Goal: Task Accomplishment & Management: Complete application form

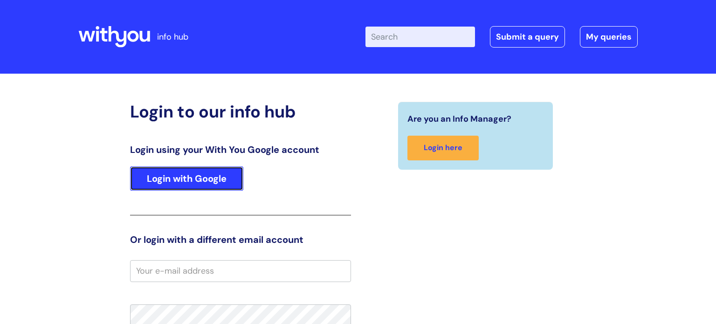
click at [180, 175] on link "Login with Google" at bounding box center [186, 179] width 113 height 24
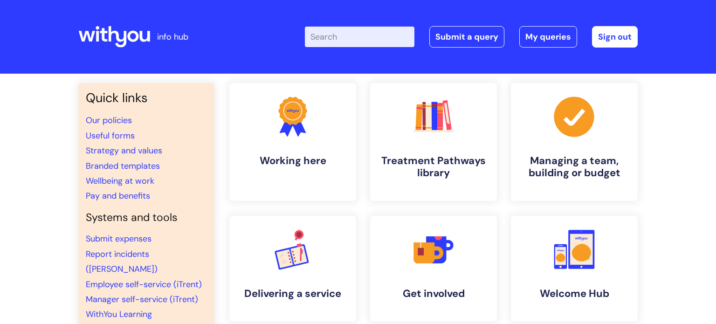
click at [358, 44] on input "Enter your search term here..." at bounding box center [360, 37] width 110 height 21
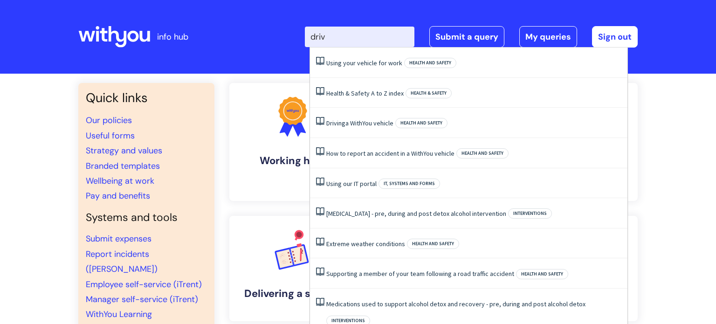
type input "drive"
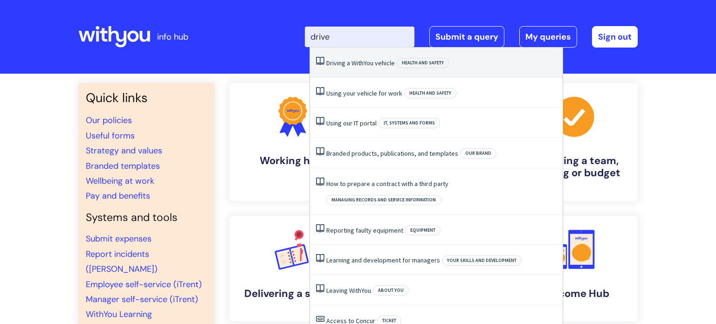
click at [391, 59] on link "Driving a WithYou vehicle" at bounding box center [360, 63] width 69 height 8
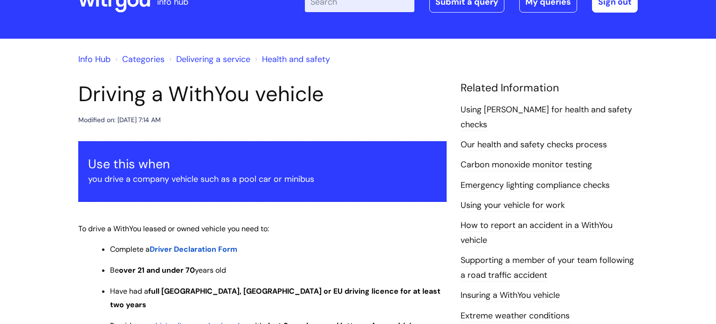
scroll to position [37, 0]
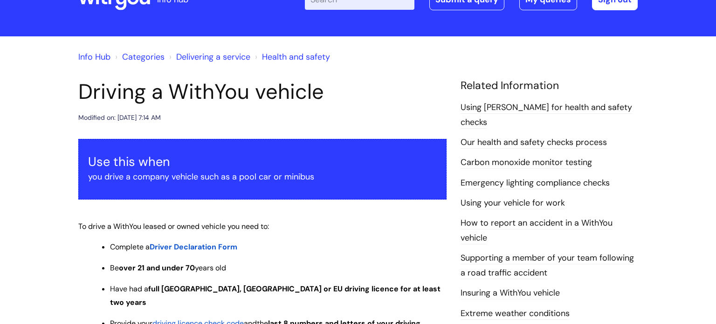
click at [170, 246] on span "Driver Declaration Form" at bounding box center [194, 247] width 88 height 10
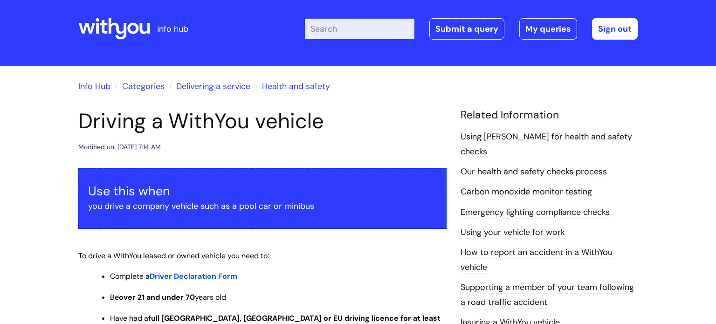
scroll to position [0, 0]
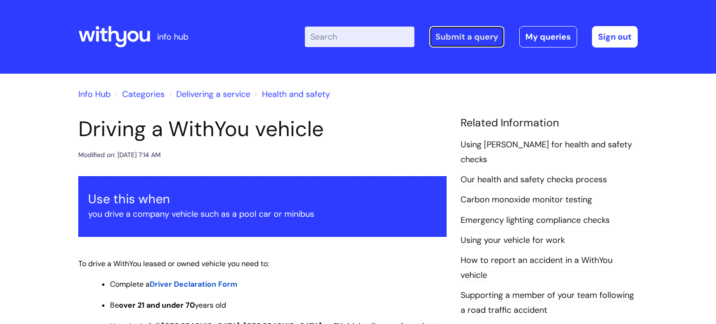
click at [488, 38] on link "Submit a query" at bounding box center [467, 36] width 75 height 21
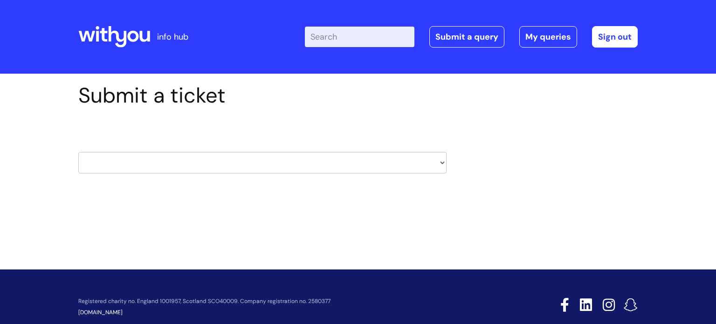
click at [379, 155] on select "HR / People IT and Support Clinical Drug Alerts Finance Accounts Data Support T…" at bounding box center [262, 162] width 368 height 21
select select "hr_/_people"
click at [78, 152] on select "HR / People IT and Support Clinical Drug Alerts Finance Accounts Data Support T…" at bounding box center [262, 162] width 368 height 21
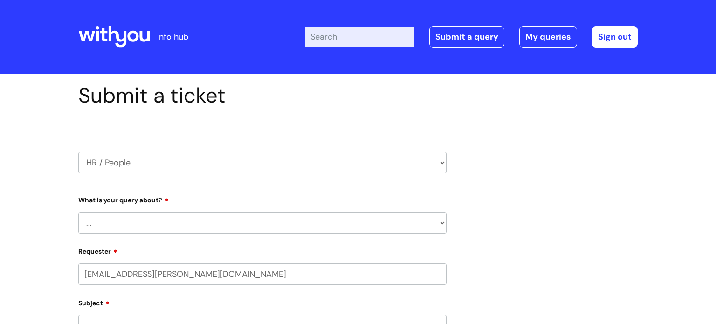
select select "80004418200"
click at [296, 222] on select "... Absence Query Holiday Query Employee change request General HR Query iTrent…" at bounding box center [262, 222] width 368 height 21
click at [117, 223] on select "... Absence Query Holiday Query Employee change request General HR Query iTrent…" at bounding box center [262, 222] width 368 height 21
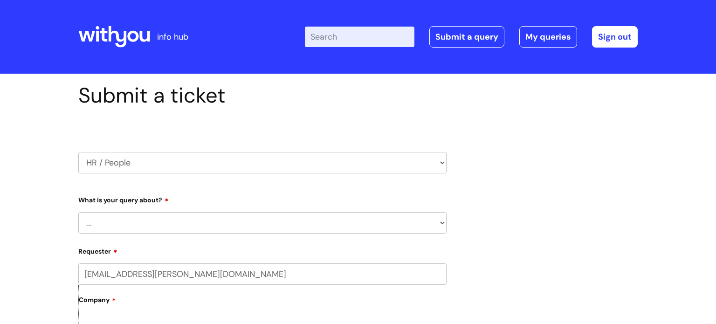
click at [165, 155] on select "HR / People IT and Support Clinical Drug Alerts Finance Accounts Data Support T…" at bounding box center [262, 162] width 368 height 21
select select "it_and_support"
click at [78, 152] on select "HR / People IT and Support Clinical Drug Alerts Finance Accounts Data Support T…" at bounding box center [262, 162] width 368 height 21
select select "80004418200"
click at [314, 230] on select "... Mobile Phone Reset & MFA Accounts, Starters and Leavers IT Hardware issue I…" at bounding box center [262, 222] width 368 height 21
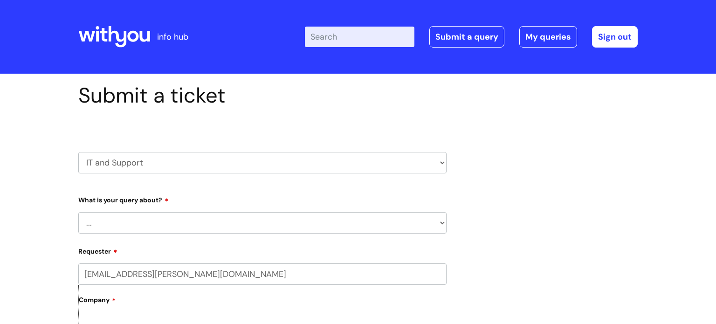
click at [423, 160] on select "HR / People IT and Support Clinical Drug Alerts Finance Accounts Data Support T…" at bounding box center [262, 162] width 368 height 21
select select "hr_/_people"
click at [78, 152] on select "HR / People IT and Support Clinical Drug Alerts Finance Accounts Data Support T…" at bounding box center [262, 162] width 368 height 21
select select "80004418200"
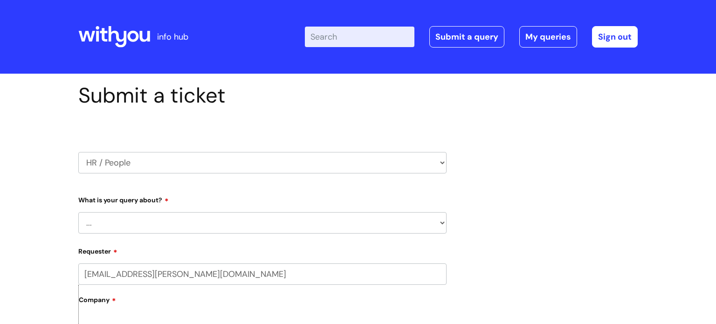
click at [312, 229] on select "... Absence Query Holiday Query Employee change request General HR Query iTrent…" at bounding box center [262, 222] width 368 height 21
select select "General HR Query"
click at [78, 212] on select "... Absence Query Holiday Query Employee change request General HR Query iTrent…" at bounding box center [262, 222] width 368 height 21
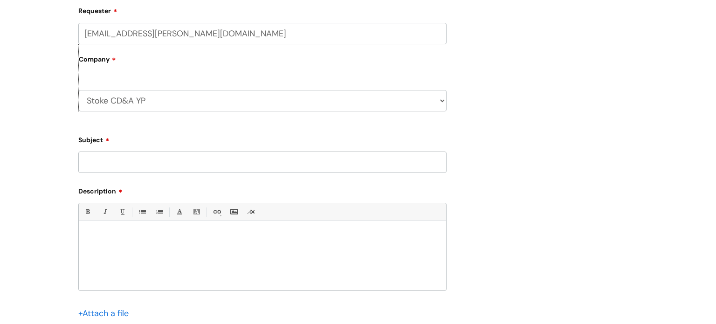
scroll to position [243, 0]
click at [409, 168] on input "Subject" at bounding box center [262, 160] width 368 height 21
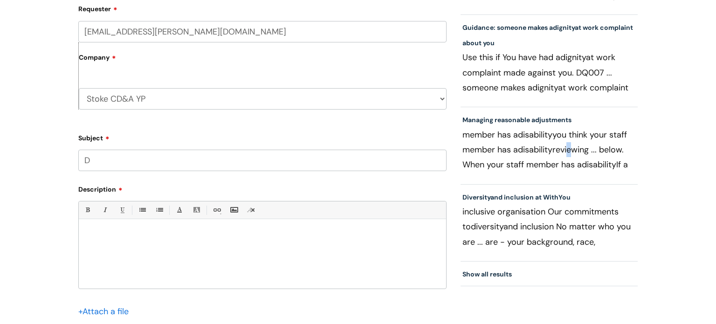
click at [562, 151] on p "member has a disability you think your staff member has a disability reviewing …" at bounding box center [549, 149] width 173 height 45
copy p "r"
click at [295, 155] on input "D" at bounding box center [262, 160] width 368 height 21
click at [99, 163] on input "D" at bounding box center [262, 160] width 368 height 21
paste input "r"
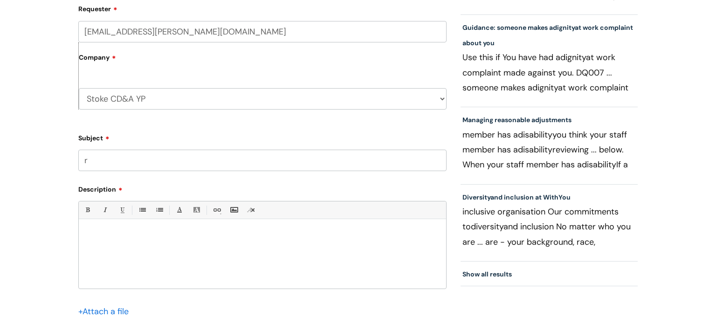
click at [83, 162] on input "r" at bounding box center [262, 160] width 368 height 21
click at [97, 164] on input "Dr" at bounding box center [262, 160] width 368 height 21
type input "Dri"
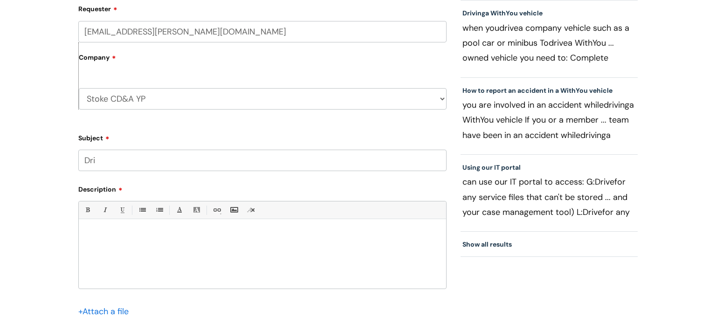
click at [516, 241] on li "Show all results" at bounding box center [549, 244] width 177 height 25
click at [490, 245] on link "Show all results" at bounding box center [487, 244] width 49 height 8
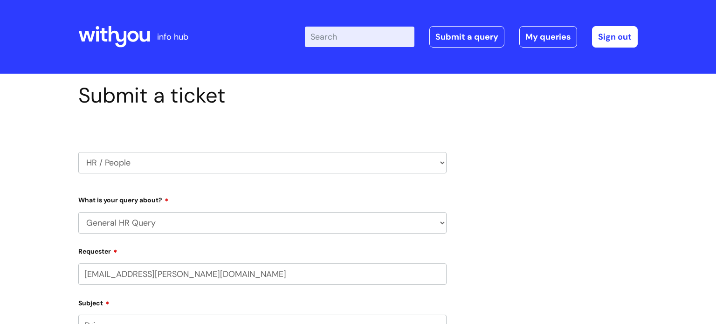
select select "General HR Query"
select select "80004418200"
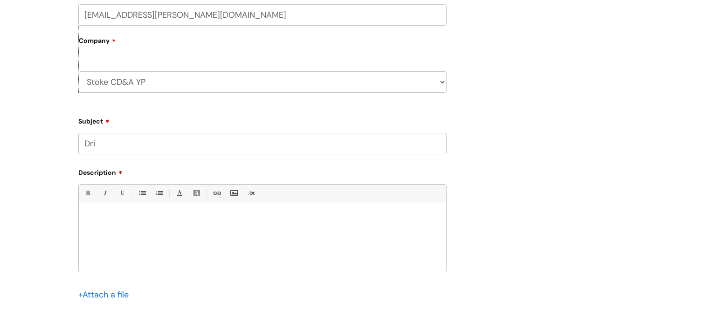
scroll to position [261, 0]
click at [241, 142] on input "Dri" at bounding box center [262, 141] width 368 height 21
click at [296, 141] on input "Drive" at bounding box center [262, 141] width 368 height 21
click at [485, 167] on div "Submit a ticket HR / People IT and Support Clinical Drug Alerts Finance Account…" at bounding box center [358, 90] width 574 height 537
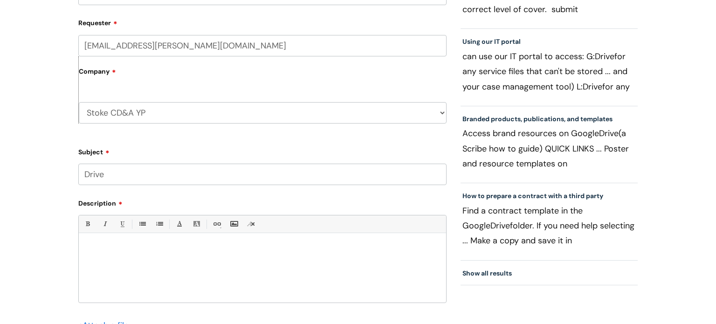
scroll to position [243, 0]
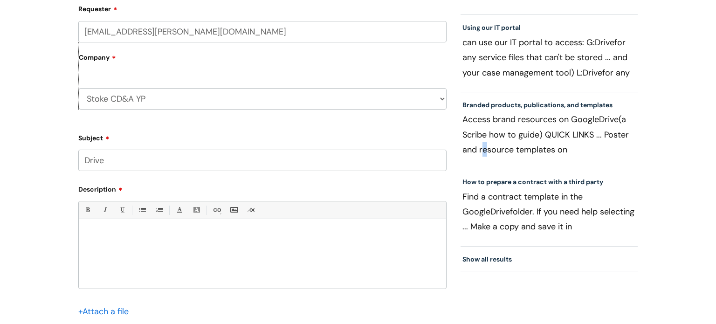
click at [483, 151] on p "Access brand resources on Google Drive (a Scribe how to guide) QUICK LINKS ... …" at bounding box center [549, 134] width 173 height 45
copy p "r"
click at [212, 164] on input "Drive" at bounding box center [262, 160] width 368 height 21
click at [191, 166] on input "Drive" at bounding box center [262, 160] width 368 height 21
paste input "r"
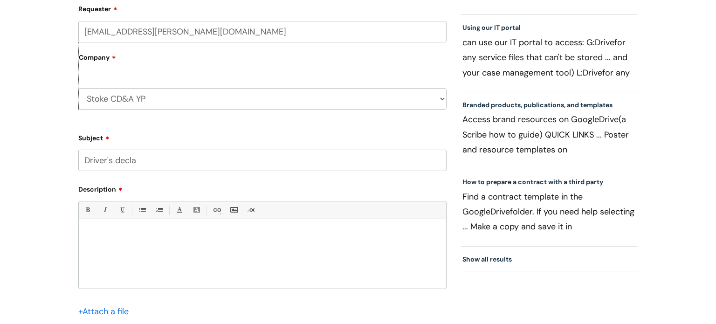
paste input "r"
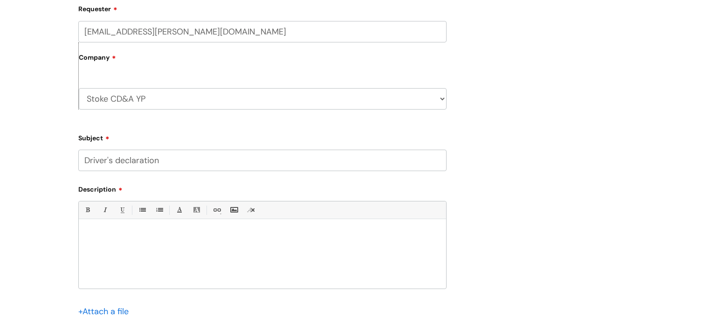
drag, startPoint x: 606, startPoint y: 73, endPoint x: 617, endPoint y: 73, distance: 11.7
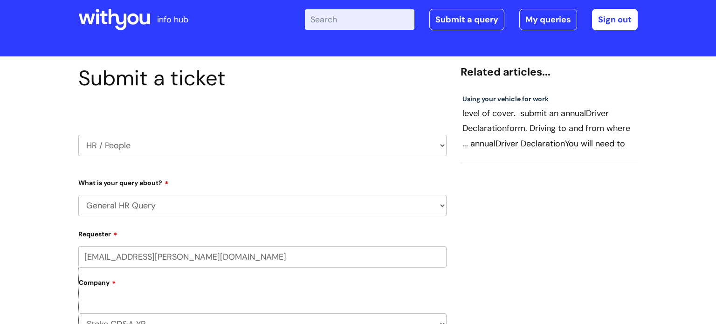
scroll to position [19, 0]
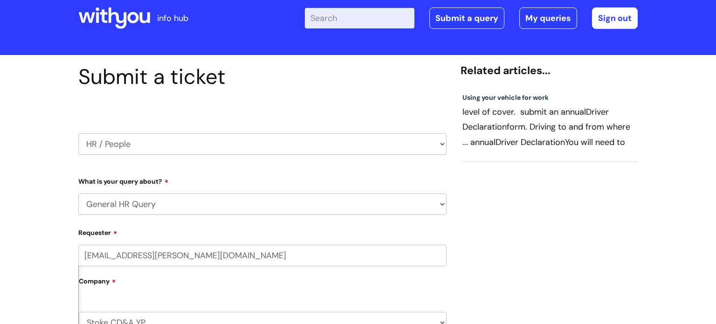
click at [595, 130] on p "level of cover. submit an annual Driver Declaration form. Driving to and from w…" at bounding box center [549, 126] width 173 height 45
drag, startPoint x: 587, startPoint y: 128, endPoint x: 600, endPoint y: 128, distance: 13.1
click at [600, 128] on p "level of cover. submit an annual Driver Declaration form. Driving to and from w…" at bounding box center [549, 126] width 173 height 45
drag, startPoint x: 588, startPoint y: 127, endPoint x: 598, endPoint y: 128, distance: 10.4
click at [598, 128] on p "level of cover. submit an annual Driver Declaration form. Driving to and from w…" at bounding box center [549, 126] width 173 height 45
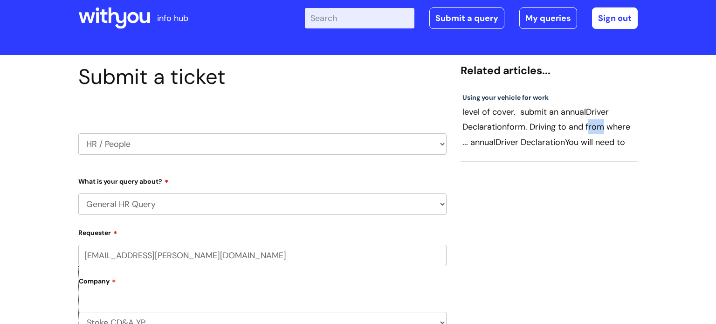
copy p "fro"
click at [445, 246] on input "jem.jones@wearewithyou.org.uk" at bounding box center [262, 255] width 368 height 21
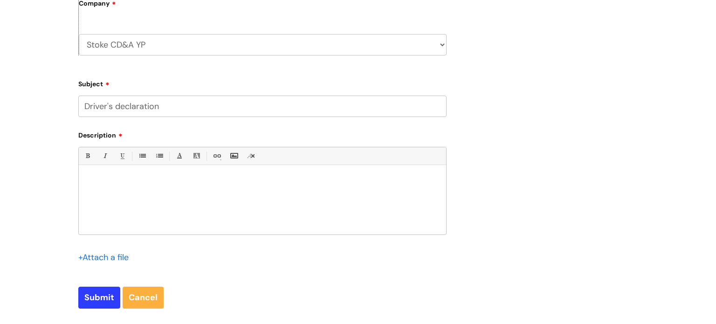
scroll to position [298, 0]
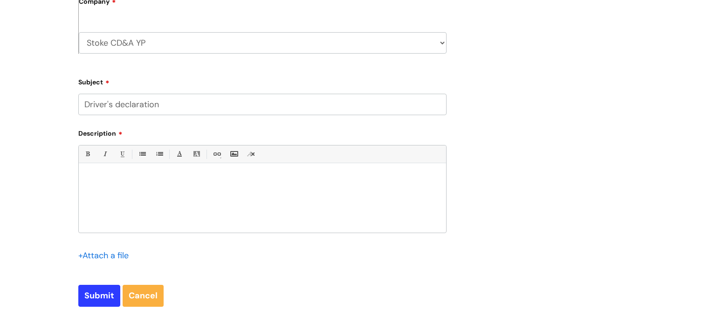
click at [186, 100] on input "Driver's declaration" at bounding box center [262, 104] width 368 height 21
paste input "fro"
click at [158, 106] on input "Driver's declarationfro" at bounding box center [262, 104] width 368 height 21
click at [172, 109] on input "Driver's declaration fro" at bounding box center [262, 104] width 368 height 21
click at [485, 90] on div "Submit a ticket HR / People IT and Support Clinical Drug Alerts Finance Account…" at bounding box center [358, 53] width 574 height 537
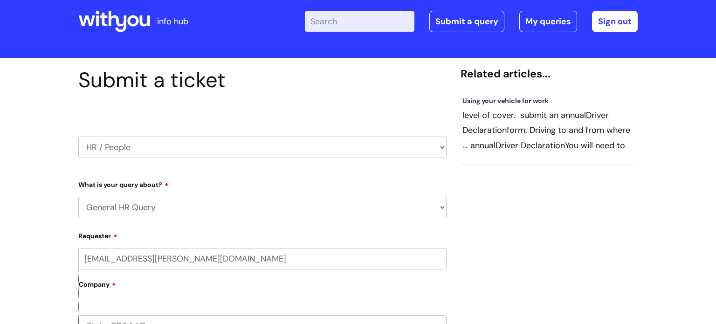
scroll to position [0, 0]
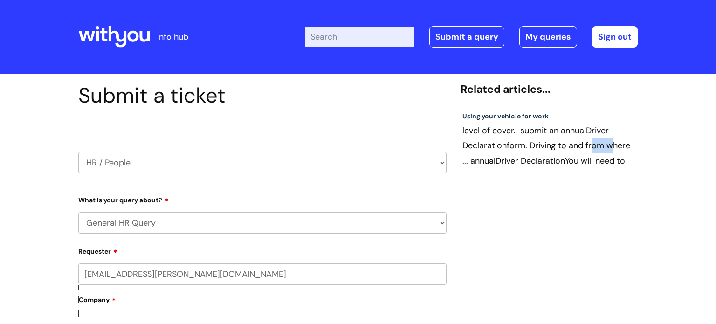
drag, startPoint x: 591, startPoint y: 146, endPoint x: 608, endPoint y: 146, distance: 16.8
click at [608, 146] on p "level of cover. submit an annual Driver Declaration form. Driving to and from w…" at bounding box center [549, 145] width 173 height 45
copy p "rom"
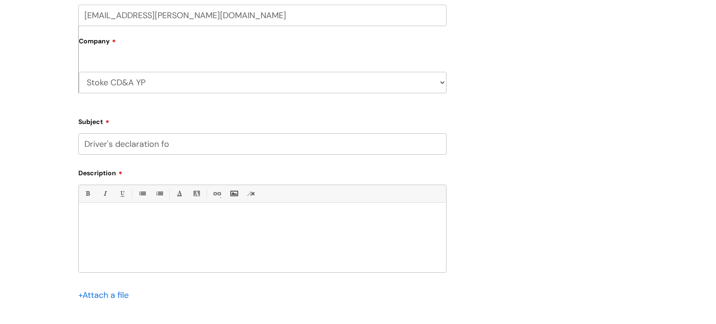
scroll to position [261, 0]
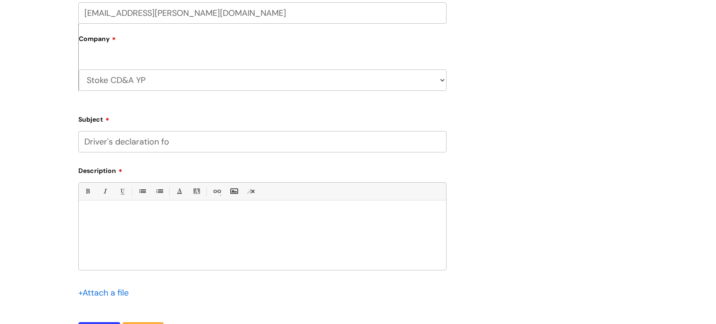
click at [214, 146] on input "Driver's declaration fo" at bounding box center [262, 141] width 368 height 21
click at [201, 142] on input "Driver's declaration fo" at bounding box center [262, 141] width 368 height 21
paste input "rom"
click at [177, 145] on input "Driver's declaration forom" at bounding box center [262, 141] width 368 height 21
click at [208, 146] on input "Driver's declaration form" at bounding box center [262, 141] width 368 height 21
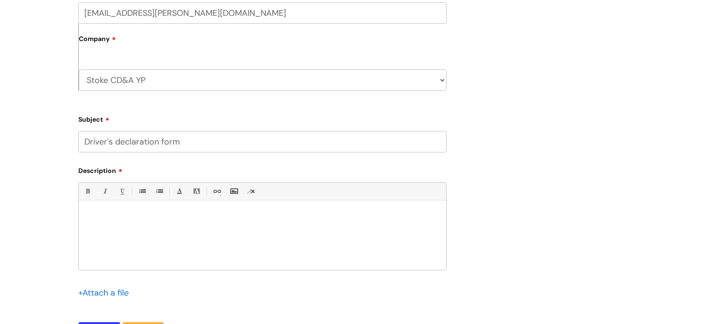
type input "Driver's declaration form"
click at [152, 224] on div at bounding box center [263, 238] width 368 height 64
click at [512, 146] on div "Submit a ticket HR / People IT and Support Clinical Drug Alerts Finance Account…" at bounding box center [358, 90] width 574 height 537
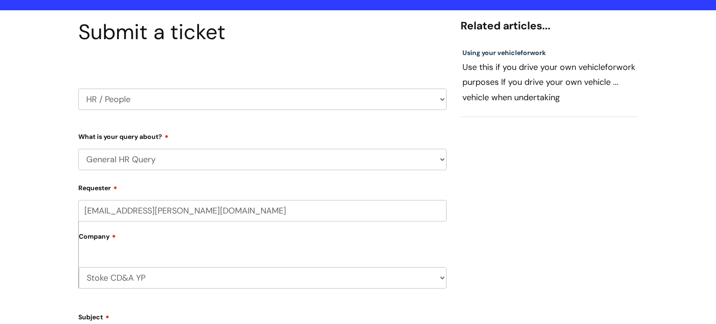
scroll to position [56, 0]
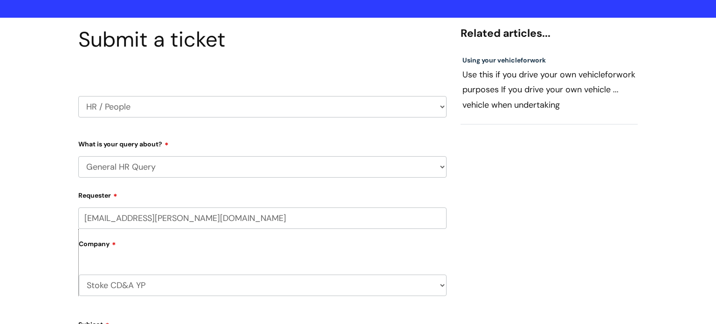
click at [508, 114] on span "for" at bounding box center [502, 119] width 11 height 11
copy span "f"
click at [537, 204] on div "Submit a ticket HR / People IT and Support Clinical Drug Alerts Finance Account…" at bounding box center [358, 295] width 574 height 537
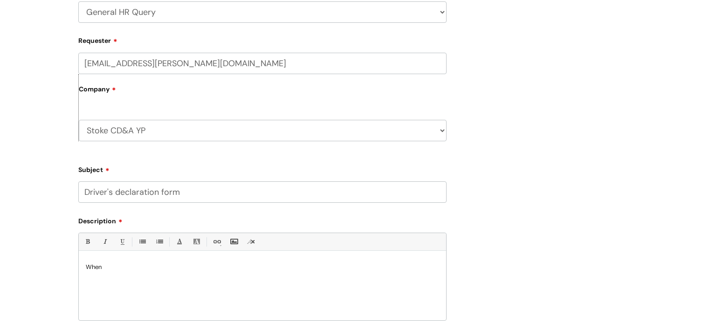
scroll to position [243, 0]
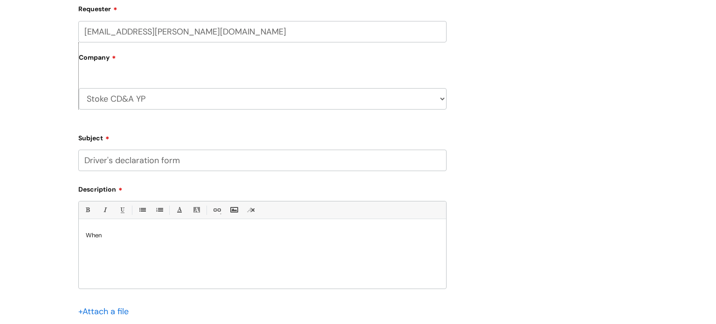
click at [256, 243] on div "When" at bounding box center [263, 256] width 368 height 64
drag, startPoint x: 202, startPoint y: 160, endPoint x: 54, endPoint y: 172, distance: 149.2
click at [54, 172] on div "Submit a ticket HR / People IT and Support Clinical Drug Alerts Finance Account…" at bounding box center [358, 124] width 716 height 586
click at [180, 245] on div "When filling in the" at bounding box center [263, 256] width 368 height 64
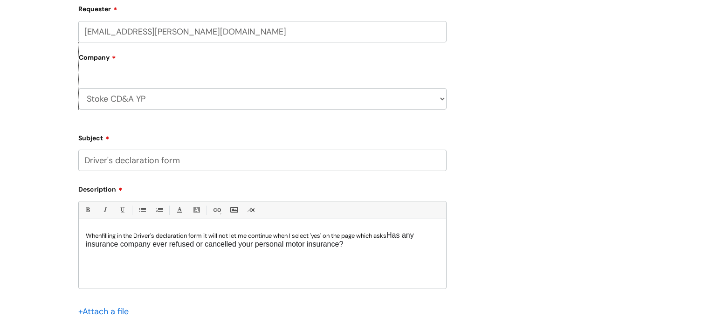
click at [398, 236] on span "Has any insurance company ever refused or cancelled your personal motor insuran…" at bounding box center [250, 239] width 328 height 17
click at [354, 255] on div "When filling in the Driver's declaration form it will not let me continue when …" at bounding box center [263, 256] width 368 height 64
click at [473, 217] on div "Submit a ticket HR / People IT and Support Clinical Drug Alerts Finance Account…" at bounding box center [358, 108] width 574 height 537
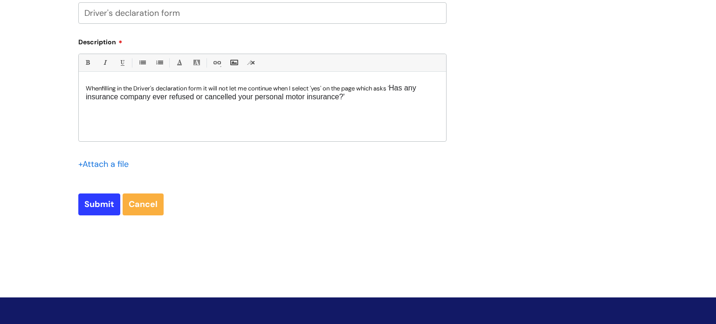
scroll to position [392, 0]
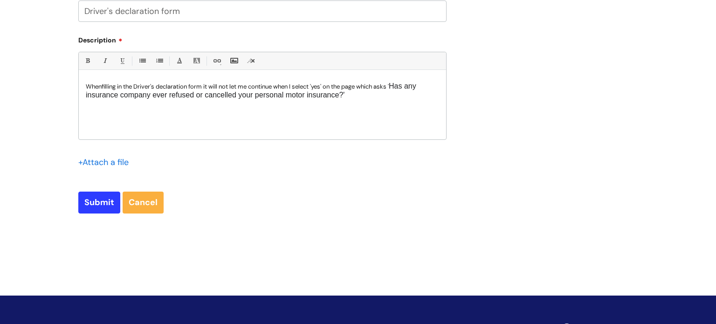
click at [103, 159] on input "file" at bounding box center [101, 162] width 47 height 12
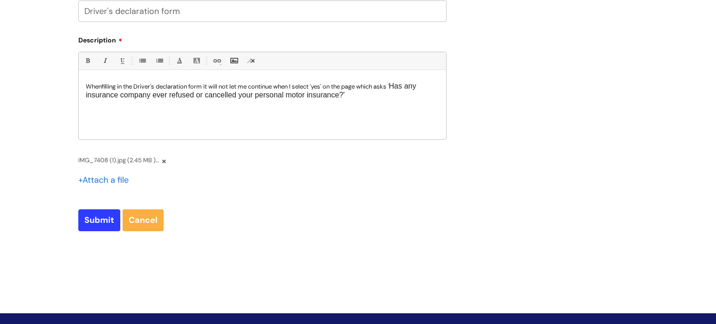
click at [119, 180] on input "file" at bounding box center [101, 179] width 47 height 12
click at [101, 219] on input "Submit" at bounding box center [99, 219] width 42 height 21
type input "Please Wait..."
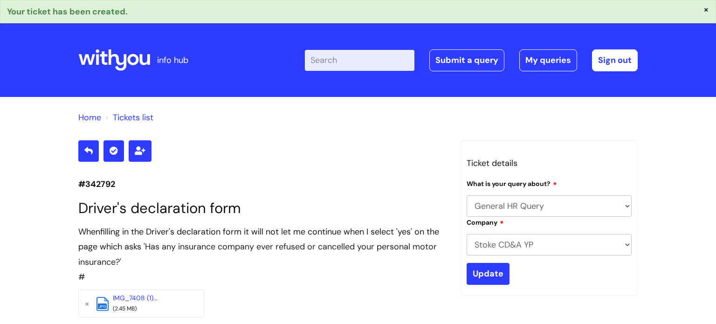
select select "General HR Query"
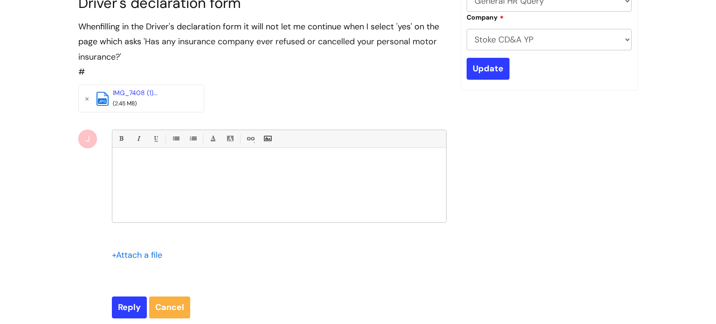
click at [329, 68] on div "When filling in the Driver's declaration form it will not let me continue when …" at bounding box center [262, 49] width 368 height 61
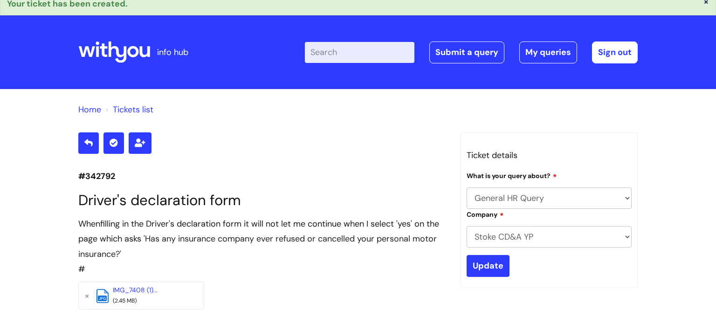
scroll to position [7, 0]
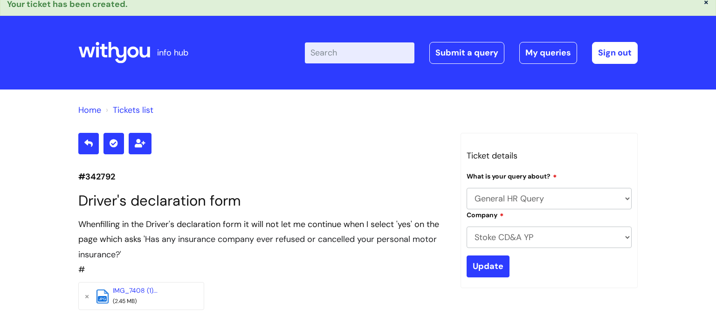
click at [87, 113] on link "Home" at bounding box center [89, 109] width 23 height 11
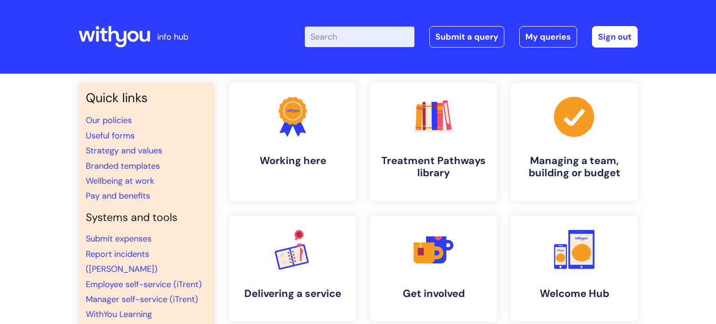
click at [0, 260] on div "Quick links Our policies Useful forms Strategy and values Branded templates Wel…" at bounding box center [358, 320] width 716 height 492
click at [474, 34] on link "Submit a query" at bounding box center [467, 36] width 75 height 21
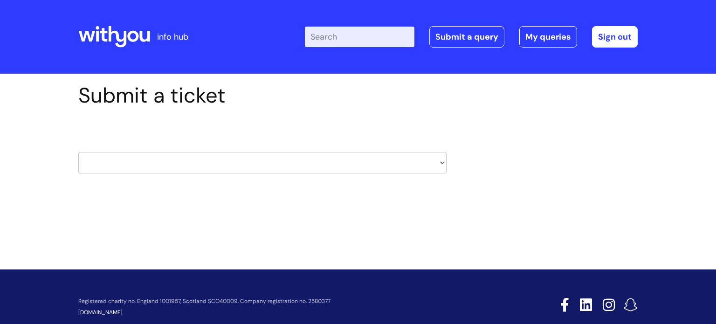
click at [342, 162] on select "HR / People IT and Support Clinical Drug Alerts Finance Accounts Data Support T…" at bounding box center [262, 162] width 368 height 21
select select "it_and_support"
click at [78, 152] on select "HR / People IT and Support Clinical Drug Alerts Finance Accounts Data Support T…" at bounding box center [262, 162] width 368 height 21
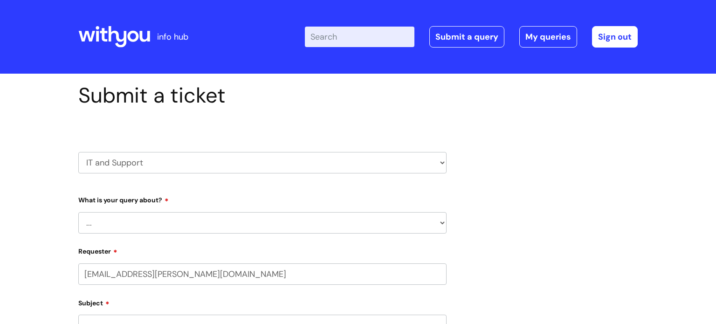
select select "80004418200"
click at [389, 229] on select "... Mobile Phone Reset & MFA Accounts, Starters and Leavers IT Hardware issue I…" at bounding box center [262, 222] width 368 height 21
select select "Something Else"
click at [78, 212] on select "... Mobile Phone Reset & MFA Accounts, Starters and Leavers IT Hardware issue I…" at bounding box center [262, 222] width 368 height 21
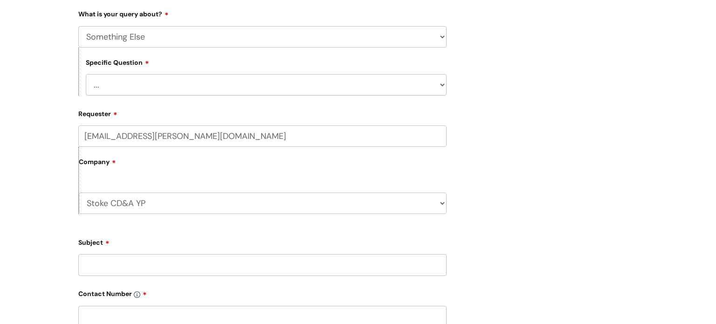
scroll to position [187, 0]
click at [285, 86] on select "... My problem is not listed" at bounding box center [266, 84] width 361 height 21
select select "My problem is not listed"
click at [86, 74] on select "... My problem is not listed" at bounding box center [266, 84] width 361 height 21
click at [205, 262] on input "Subject" at bounding box center [262, 264] width 368 height 21
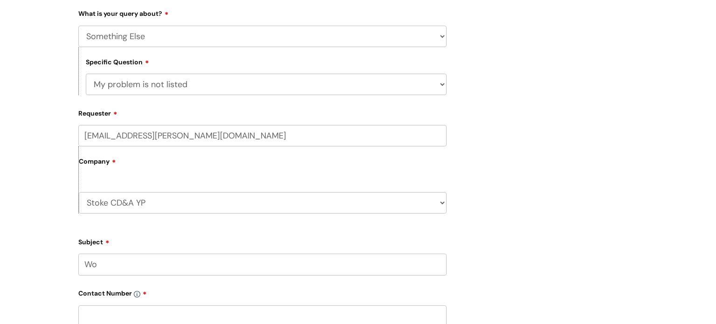
click at [544, 217] on div "Submit a ticket HR / People IT and Support Clinical Drug Alerts Finance Account…" at bounding box center [358, 214] width 574 height 637
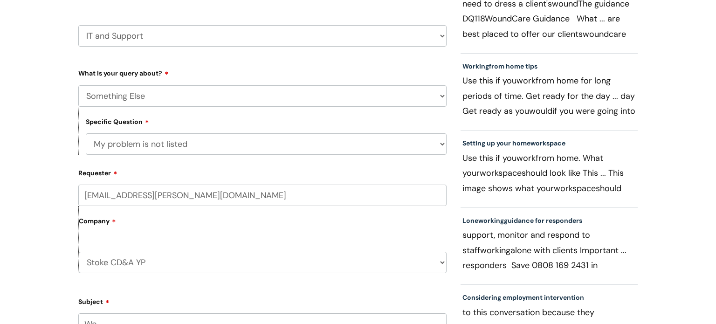
scroll to position [112, 0]
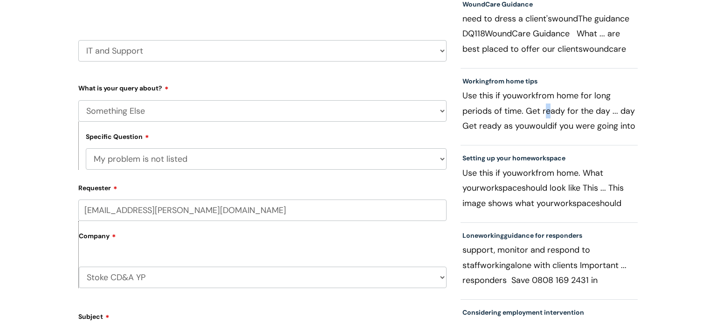
click at [546, 112] on p "Use this if you work from home for long periods of time. Get ready for the day …" at bounding box center [549, 110] width 173 height 45
copy p "r"
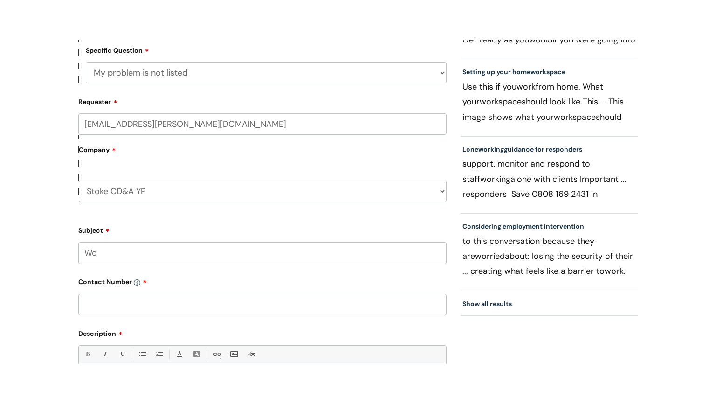
scroll to position [243, 0]
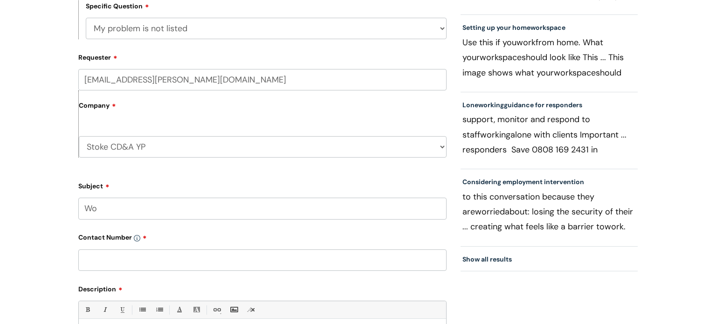
click at [114, 220] on form "Type Of Request ... Accounts (Finance) Alerts! (For clinical team) Data Protect…" at bounding box center [262, 206] width 368 height 513
click at [108, 212] on input "Wo" at bounding box center [262, 208] width 368 height 21
paste input "r"
type input "Work laptop"
click at [99, 263] on input "text" at bounding box center [262, 260] width 368 height 21
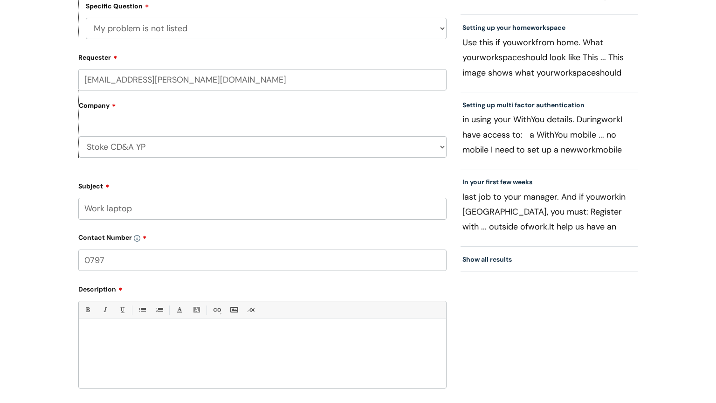
click at [153, 254] on input "0797" at bounding box center [262, 260] width 368 height 21
paste input "4"
click at [128, 267] on input "0797449" at bounding box center [262, 260] width 368 height 21
click at [144, 262] on input "0797449" at bounding box center [262, 260] width 368 height 21
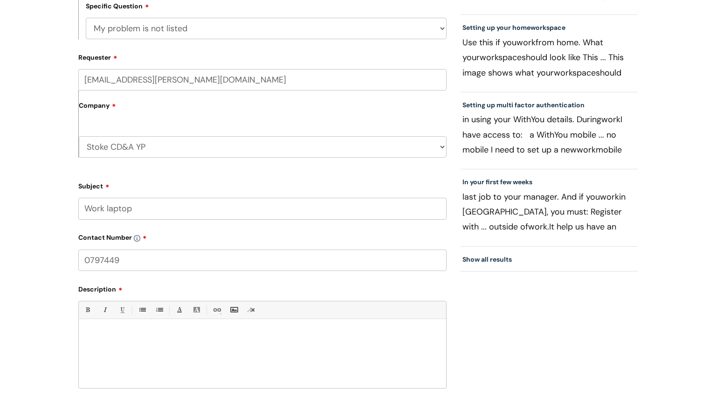
paste input "5"
paste input "4"
type input "07974495084"
click at [211, 324] on div at bounding box center [263, 356] width 368 height 64
click at [0, 125] on div "Submit a ticket HR / People IT and Support Clinical Drug Alerts Finance Account…" at bounding box center [358, 173] width 716 height 685
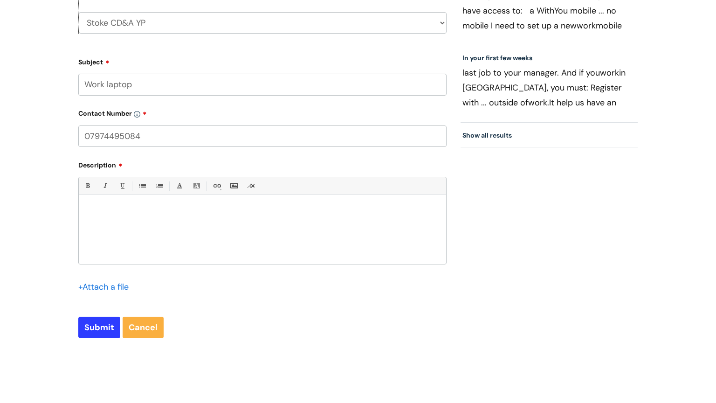
scroll to position [392, 0]
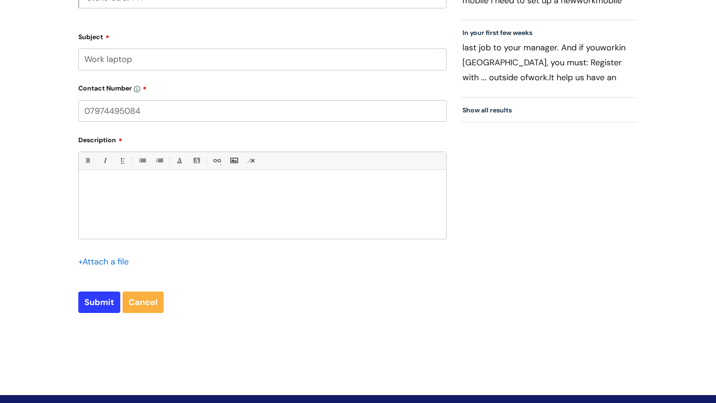
click at [310, 235] on div at bounding box center [263, 206] width 368 height 64
click at [361, 276] on div "+ Attach a file" at bounding box center [262, 267] width 368 height 27
click at [115, 298] on input "Submit" at bounding box center [99, 301] width 42 height 21
type input "Please Wait..."
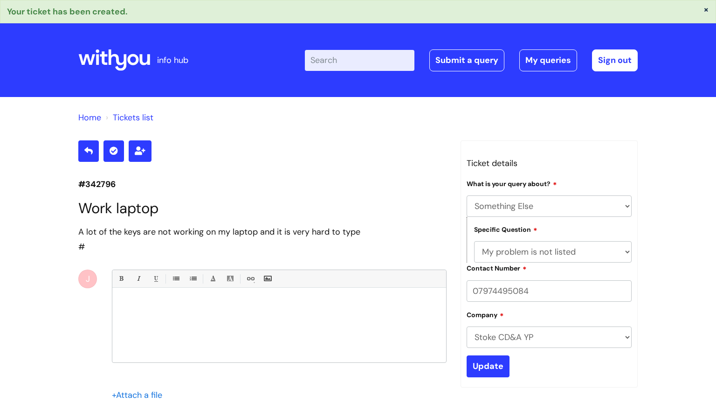
select select "Something Else"
select select "My problem is not listed"
